Goal: Register for event/course

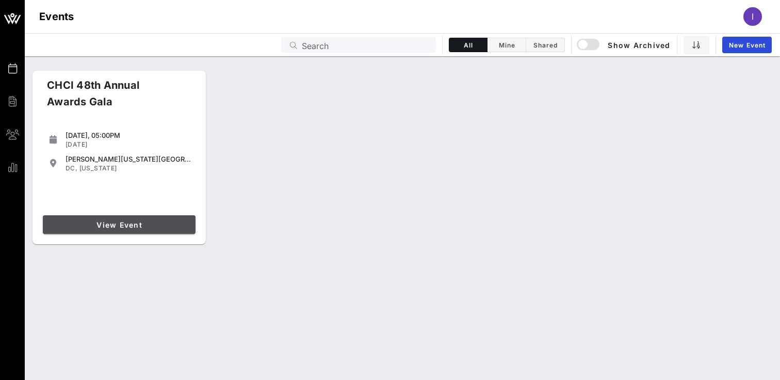
click at [168, 224] on span "View Event" at bounding box center [119, 224] width 144 height 9
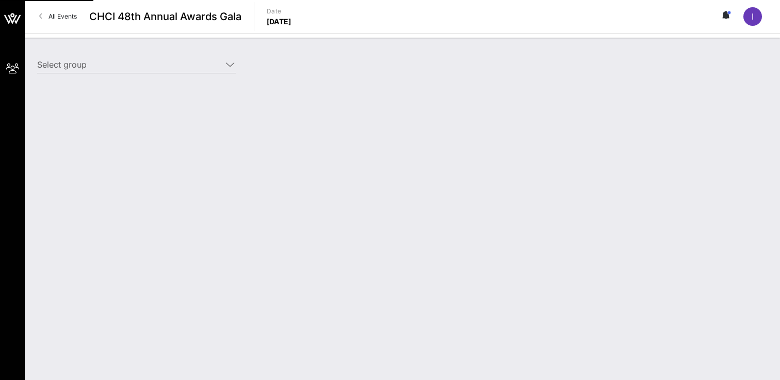
type input "Target (Target) [[PERSON_NAME], [PERSON_NAME][EMAIL_ADDRESS][PERSON_NAME][DOMAI…"
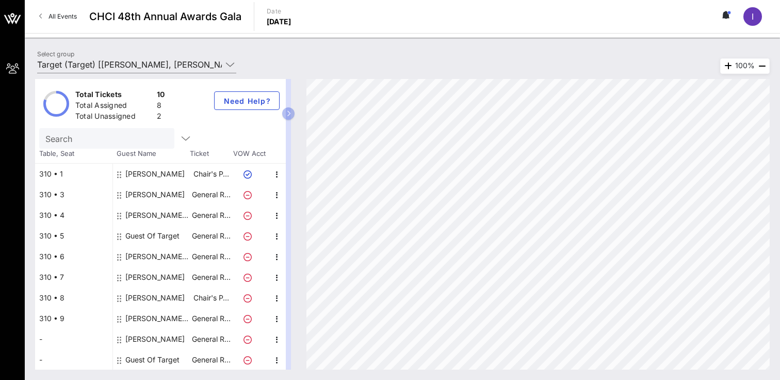
click at [163, 361] on div "Guest Of Target" at bounding box center [152, 359] width 54 height 21
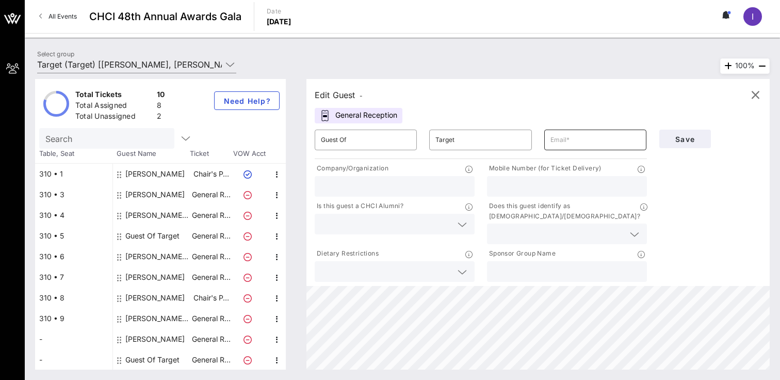
click at [558, 138] on input "text" at bounding box center [595, 140] width 90 height 17
paste input "[PERSON_NAME][EMAIL_ADDRESS][DOMAIN_NAME]"
type input "[PERSON_NAME][EMAIL_ADDRESS][DOMAIN_NAME]"
drag, startPoint x: 363, startPoint y: 140, endPoint x: 301, endPoint y: 139, distance: 61.4
click at [301, 139] on div "Edit Guest - General Reception ​ Guest Of ​ Target ​ [PERSON_NAME][EMAIL_ADDRES…" at bounding box center [533, 224] width 474 height 290
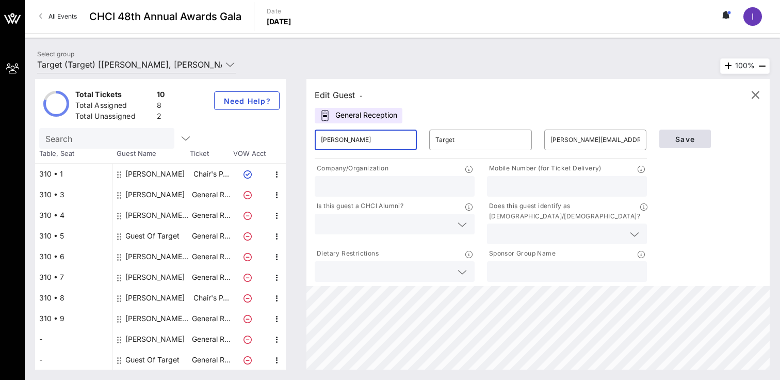
type input "[PERSON_NAME]"
click at [693, 138] on span "Save" at bounding box center [685, 139] width 35 height 9
